Goal: Information Seeking & Learning: Learn about a topic

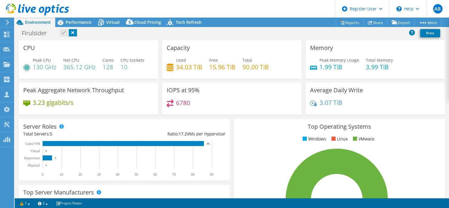
select select "USD"
click at [100, 31] on div "Firulsider Print" at bounding box center [232, 33] width 434 height 11
click at [76, 21] on span "Performance" at bounding box center [78, 22] width 26 height 6
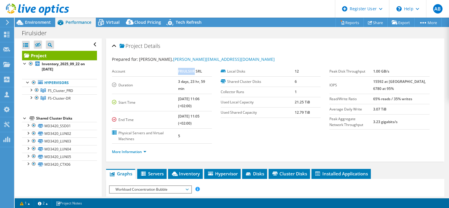
drag, startPoint x: 172, startPoint y: 72, endPoint x: 187, endPoint y: 70, distance: 15.0
click at [187, 70] on b "FRIULSIIR SRL" at bounding box center [190, 71] width 24 height 5
copy b "FRIULSIIR"
click at [193, 144] on div "More Information" at bounding box center [275, 152] width 326 height 16
click at [148, 171] on span "Servers" at bounding box center [151, 174] width 23 height 6
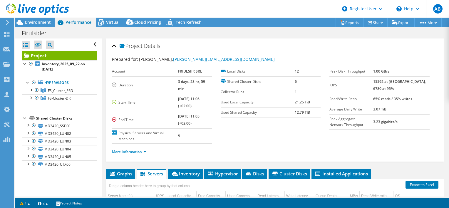
scroll to position [88, 0]
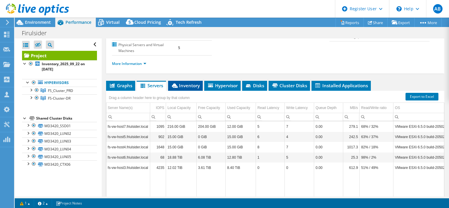
click at [191, 81] on li "Inventory" at bounding box center [185, 86] width 35 height 10
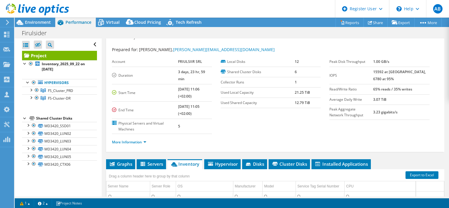
scroll to position [0, 0]
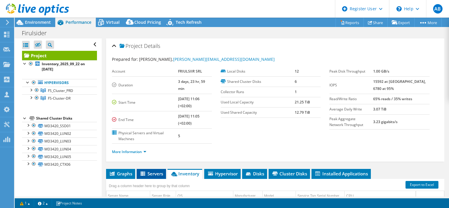
click at [151, 171] on span "Servers" at bounding box center [150, 174] width 23 height 6
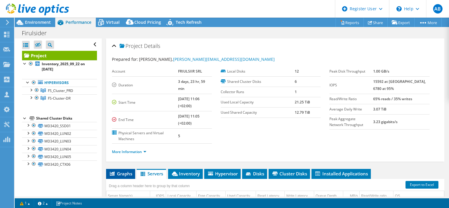
click at [121, 171] on span "Graphs" at bounding box center [120, 174] width 23 height 6
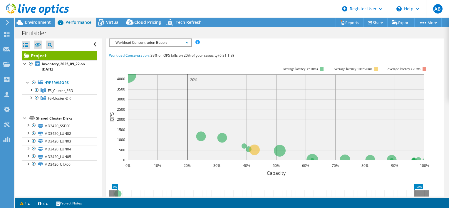
scroll to position [59, 0]
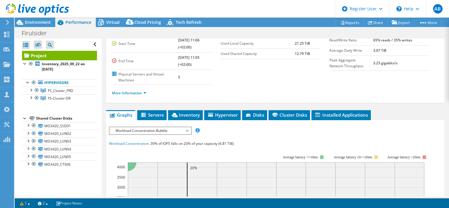
click at [149, 127] on span "Workload Concentration Bubble" at bounding box center [149, 130] width 75 height 7
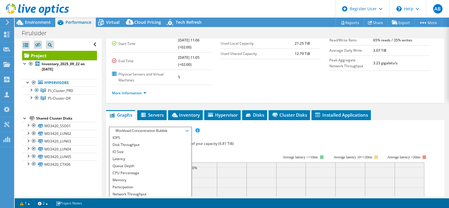
click at [146, 127] on span "Workload Concentration Bubble" at bounding box center [149, 130] width 75 height 7
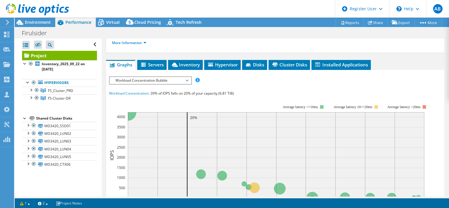
scroll to position [88, 0]
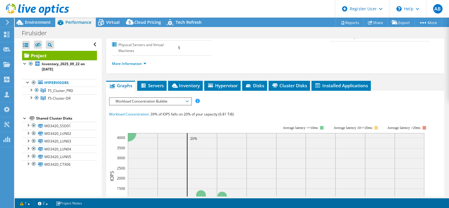
click at [144, 98] on span "Workload Concentration Bubble" at bounding box center [149, 101] width 75 height 7
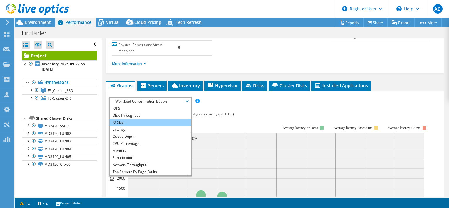
click at [132, 119] on li "IO Size" at bounding box center [150, 122] width 81 height 7
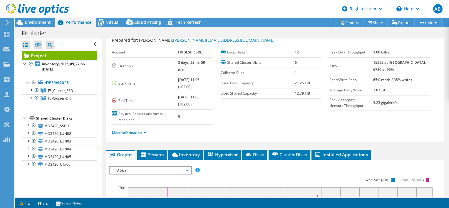
scroll to position [29, 0]
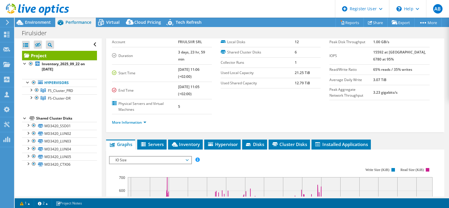
click at [151, 157] on span "IO Size" at bounding box center [149, 160] width 75 height 7
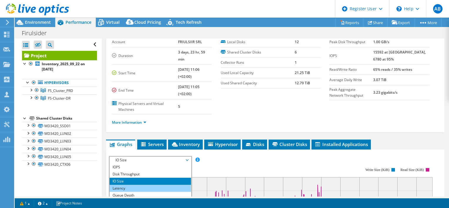
click at [142, 185] on li "Latency" at bounding box center [150, 188] width 81 height 7
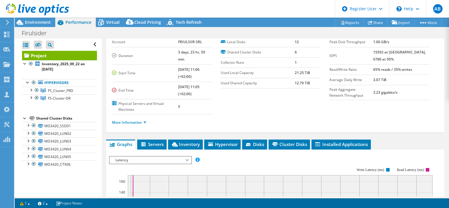
scroll to position [117, 0]
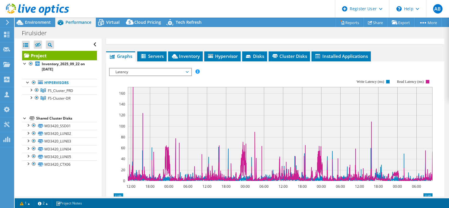
click at [149, 71] on rect at bounding box center [270, 129] width 323 height 117
click at [149, 68] on span "Latency" at bounding box center [149, 71] width 75 height 7
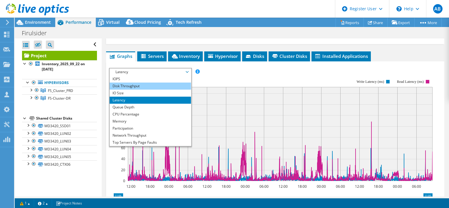
click at [144, 83] on li "Disk Throughput" at bounding box center [150, 86] width 81 height 7
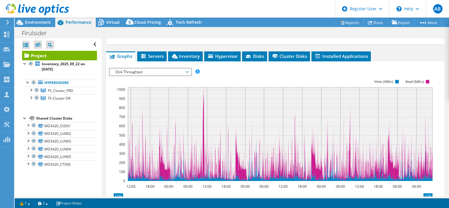
click at [177, 68] on span "Disk Throughput" at bounding box center [149, 71] width 75 height 7
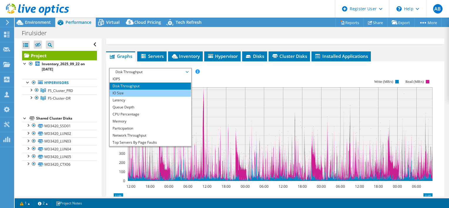
click at [142, 90] on li "IO Size" at bounding box center [150, 93] width 81 height 7
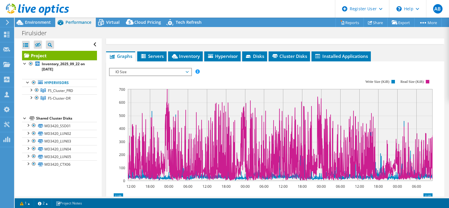
click at [144, 68] on span "IO Size" at bounding box center [149, 71] width 75 height 7
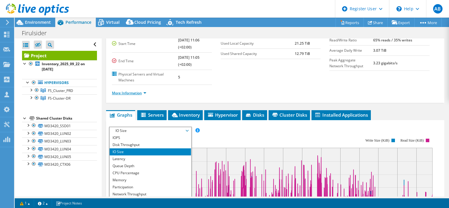
scroll to position [59, 0]
click at [117, 134] on li "IOPS" at bounding box center [150, 137] width 81 height 7
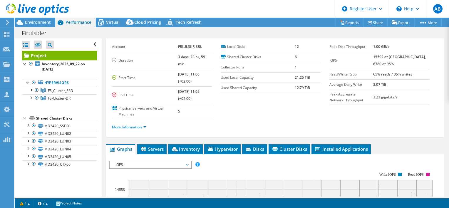
scroll to position [0, 0]
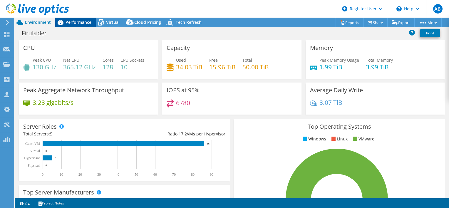
click at [77, 25] on div "Performance" at bounding box center [75, 22] width 41 height 9
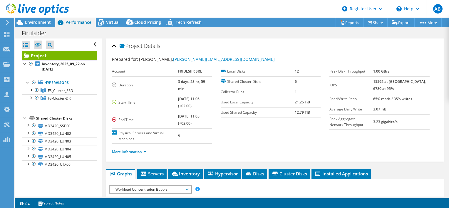
scroll to position [88, 0]
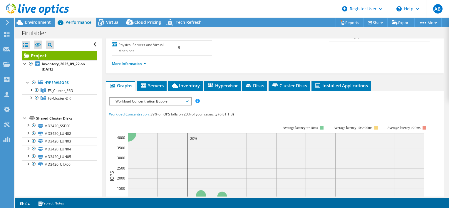
click at [166, 98] on span "Workload Concentration Bubble" at bounding box center [149, 101] width 75 height 7
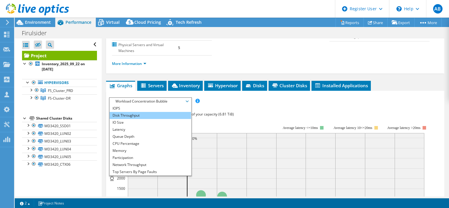
click at [134, 112] on li "Disk Throughput" at bounding box center [150, 115] width 81 height 7
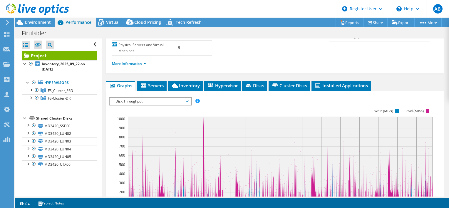
click at [164, 98] on span "Disk Throughput" at bounding box center [149, 101] width 75 height 7
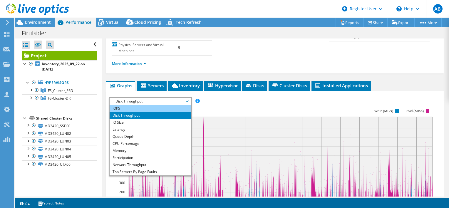
click at [125, 105] on li "IOPS" at bounding box center [150, 108] width 81 height 7
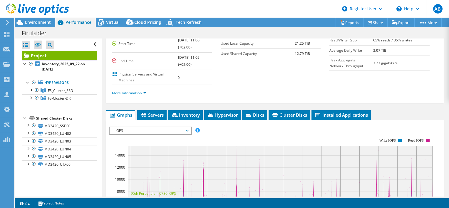
scroll to position [0, 0]
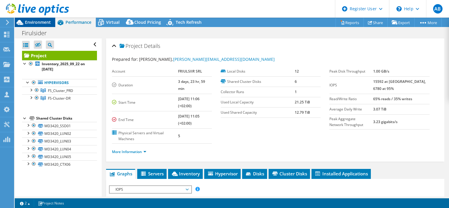
click at [52, 21] on div "Environment" at bounding box center [35, 22] width 41 height 9
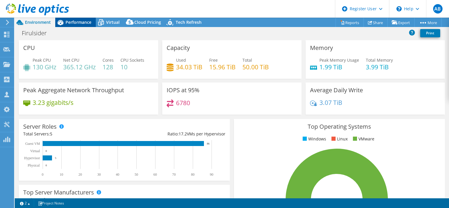
click at [83, 23] on span "Performance" at bounding box center [78, 22] width 26 height 6
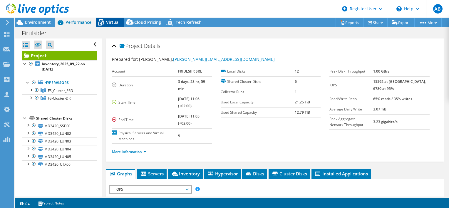
click at [111, 24] on span "Virtual" at bounding box center [113, 22] width 14 height 6
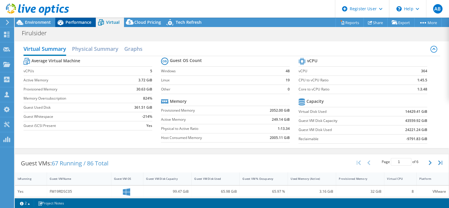
click at [65, 24] on icon at bounding box center [60, 22] width 10 height 10
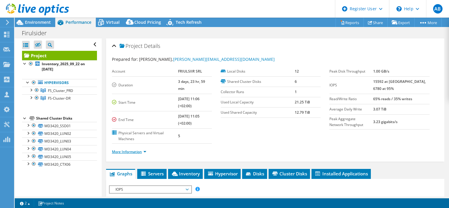
click at [133, 149] on link "More Information" at bounding box center [129, 151] width 34 height 5
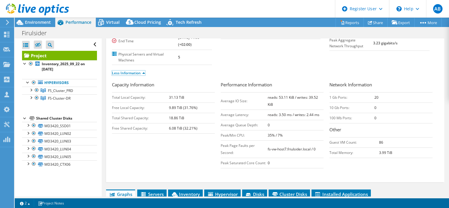
scroll to position [88, 0]
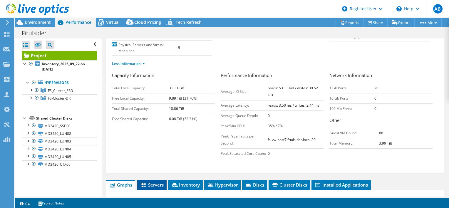
click at [147, 182] on span "Servers" at bounding box center [151, 185] width 23 height 6
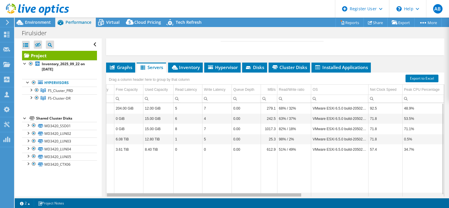
scroll to position [0, 0]
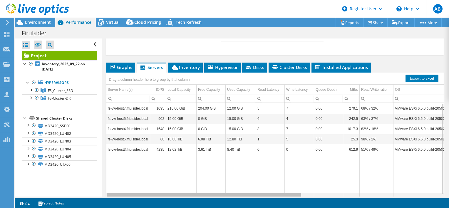
drag, startPoint x: 274, startPoint y: 186, endPoint x: 212, endPoint y: 183, distance: 61.4
click at [214, 183] on body "AB Dell User Andrei Barbu Andrei.Barbu1@dell.com Dell My Profile Log Out \n Hel…" at bounding box center [224, 104] width 449 height 208
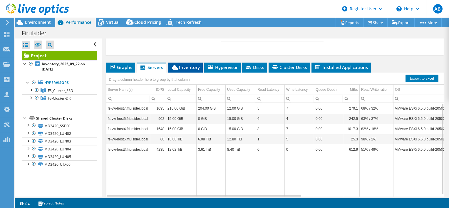
click at [191, 64] on span "Inventory" at bounding box center [185, 67] width 29 height 6
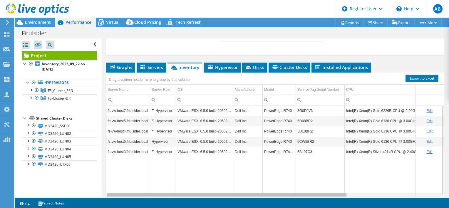
drag, startPoint x: 234, startPoint y: 187, endPoint x: 225, endPoint y: 182, distance: 10.4
click at [225, 182] on body "AB Dell User Andrei Barbu Andrei.Barbu1@dell.com Dell My Profile Log Out \n Hel…" at bounding box center [224, 104] width 449 height 208
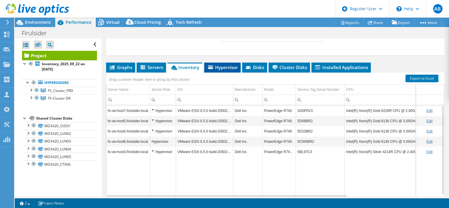
click at [217, 64] on span "Hypervisor" at bounding box center [222, 67] width 31 height 6
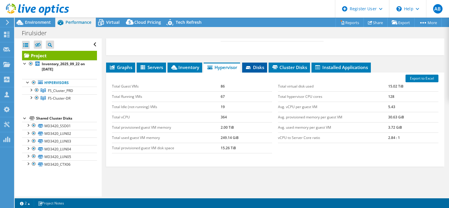
click at [261, 64] on span "Disks" at bounding box center [254, 67] width 19 height 6
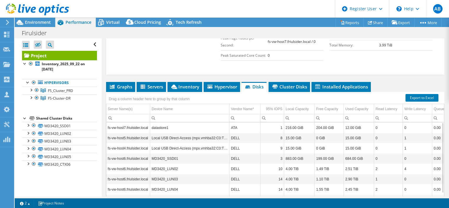
scroll to position [191, 0]
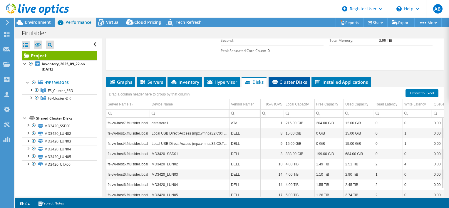
click at [278, 80] on icon at bounding box center [274, 82] width 5 height 4
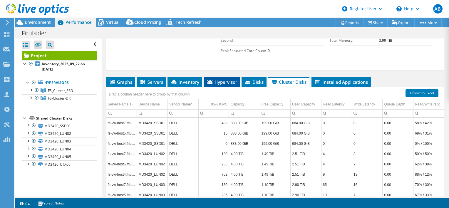
click at [223, 79] on span "Hypervisor" at bounding box center [221, 82] width 31 height 6
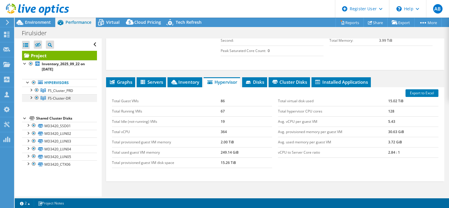
click at [33, 96] on div at bounding box center [31, 97] width 6 height 6
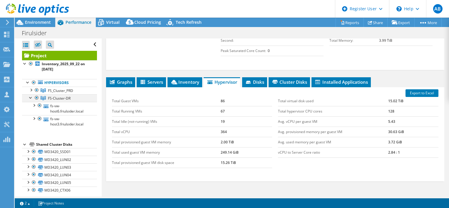
click at [33, 96] on div at bounding box center [31, 97] width 6 height 6
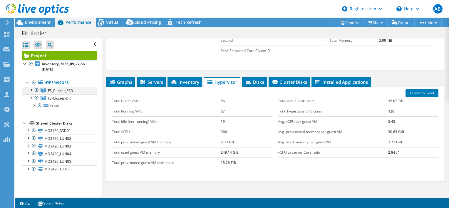
click at [31, 91] on div at bounding box center [31, 90] width 6 height 6
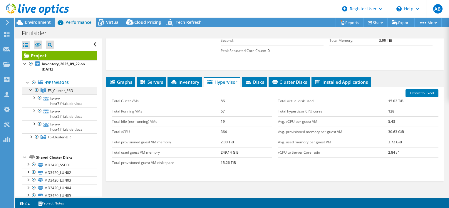
click at [31, 91] on div at bounding box center [31, 90] width 6 height 6
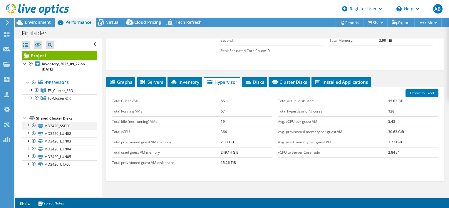
click at [28, 124] on div at bounding box center [28, 125] width 6 height 6
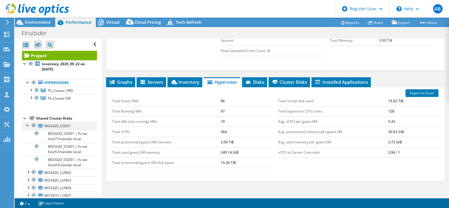
click at [28, 124] on div at bounding box center [28, 125] width 6 height 6
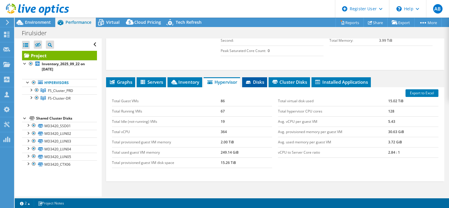
click at [254, 79] on span "Disks" at bounding box center [254, 82] width 19 height 6
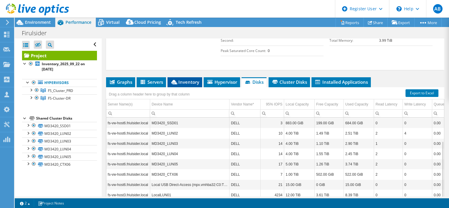
click at [170, 77] on li "Inventory" at bounding box center [184, 82] width 35 height 10
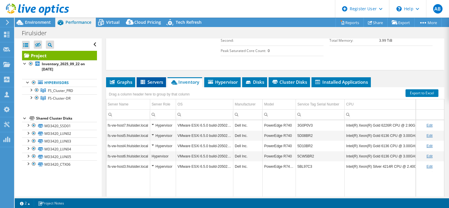
click at [143, 80] on icon at bounding box center [143, 82] width 6 height 5
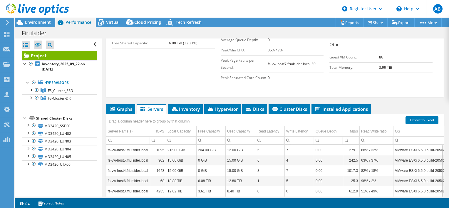
scroll to position [132, 0]
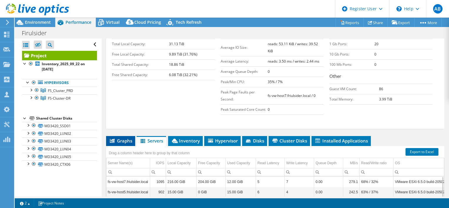
click at [126, 138] on span "Graphs" at bounding box center [120, 141] width 23 height 6
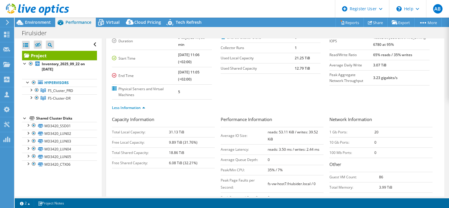
scroll to position [0, 0]
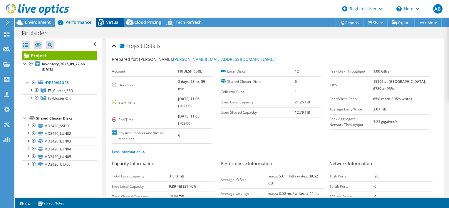
click at [106, 21] on span "Virtual" at bounding box center [113, 22] width 14 height 6
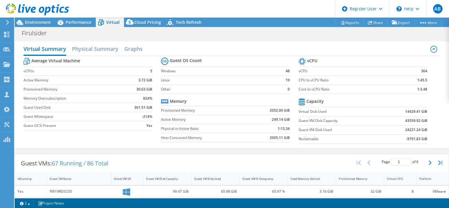
scroll to position [88, 0]
click at [251, 165] on div "Guest VMs: 67 Running / 86 Total Page 1 of 6 5 rows 10 rows 20 rows 25 rows 50 …" at bounding box center [231, 163] width 433 height 18
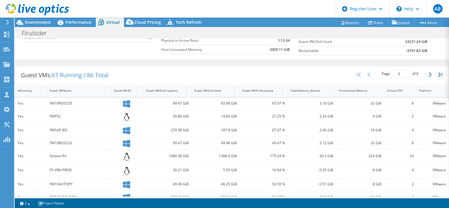
click at [65, 106] on div "FM19RDSC05" at bounding box center [79, 104] width 64 height 13
click at [66, 104] on div "FM19RDSC05" at bounding box center [79, 103] width 59 height 6
click at [68, 102] on div "FM19RDSC05" at bounding box center [79, 103] width 59 height 6
click at [70, 24] on span "Performance" at bounding box center [78, 22] width 26 height 6
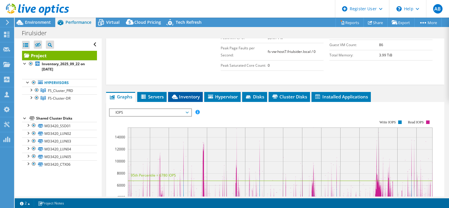
click at [192, 94] on span "Inventory" at bounding box center [185, 97] width 29 height 6
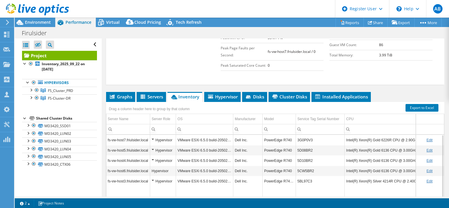
click at [184, 135] on td "VMware ESXi 6.5.0 build-20502893" at bounding box center [204, 140] width 57 height 10
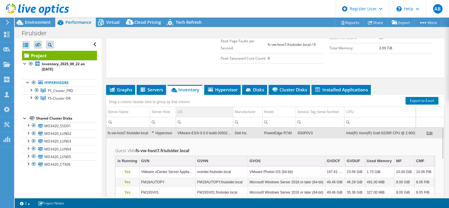
scroll to position [162, 0]
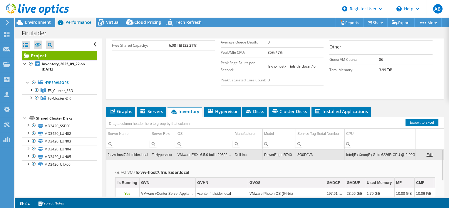
click at [204, 149] on td "VMware ESXi 6.5.0 build-20502893" at bounding box center [204, 154] width 57 height 10
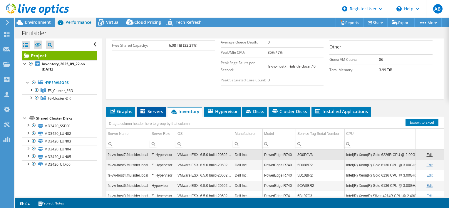
click at [153, 108] on span "Servers" at bounding box center [150, 111] width 23 height 6
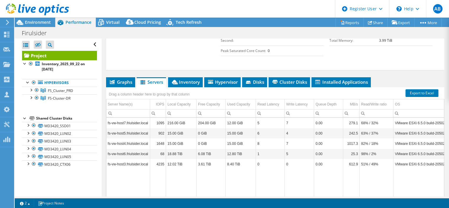
scroll to position [220, 0]
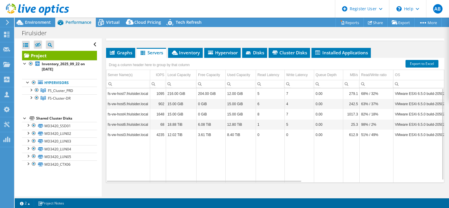
click at [187, 119] on td "18.88 TiB" at bounding box center [181, 124] width 31 height 10
click at [171, 119] on td "18.88 TiB" at bounding box center [181, 124] width 31 height 10
click at [130, 119] on td "fs-vw-host6.friulsider.local" at bounding box center [128, 124] width 44 height 10
click at [114, 48] on li "Graphs" at bounding box center [120, 53] width 29 height 10
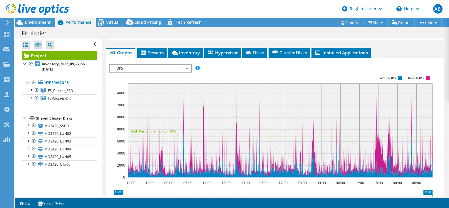
click at [144, 68] on rect at bounding box center [270, 126] width 323 height 117
click at [143, 65] on span "IOPS" at bounding box center [149, 68] width 75 height 7
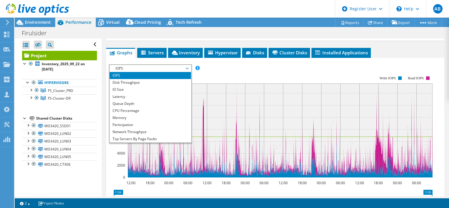
click at [143, 65] on span "IOPS" at bounding box center [149, 68] width 75 height 7
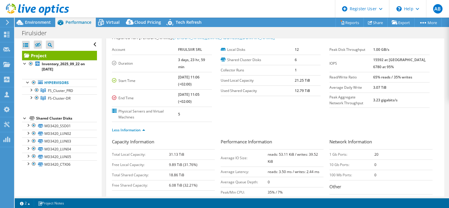
scroll to position [0, 0]
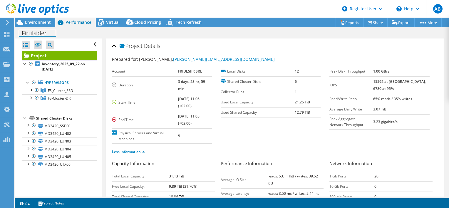
click at [38, 27] on div "Firulsider Print" at bounding box center [232, 32] width 434 height 11
click at [41, 24] on span "Environment" at bounding box center [38, 22] width 26 height 6
